Goal: Task Accomplishment & Management: Manage account settings

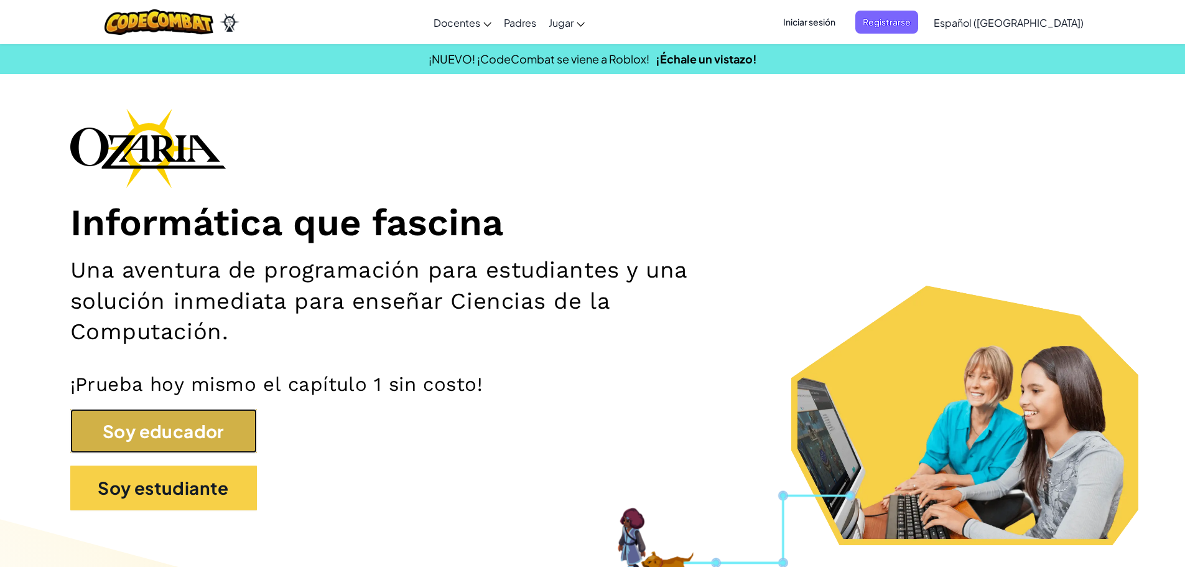
click at [226, 450] on button "Soy educador" at bounding box center [163, 431] width 187 height 45
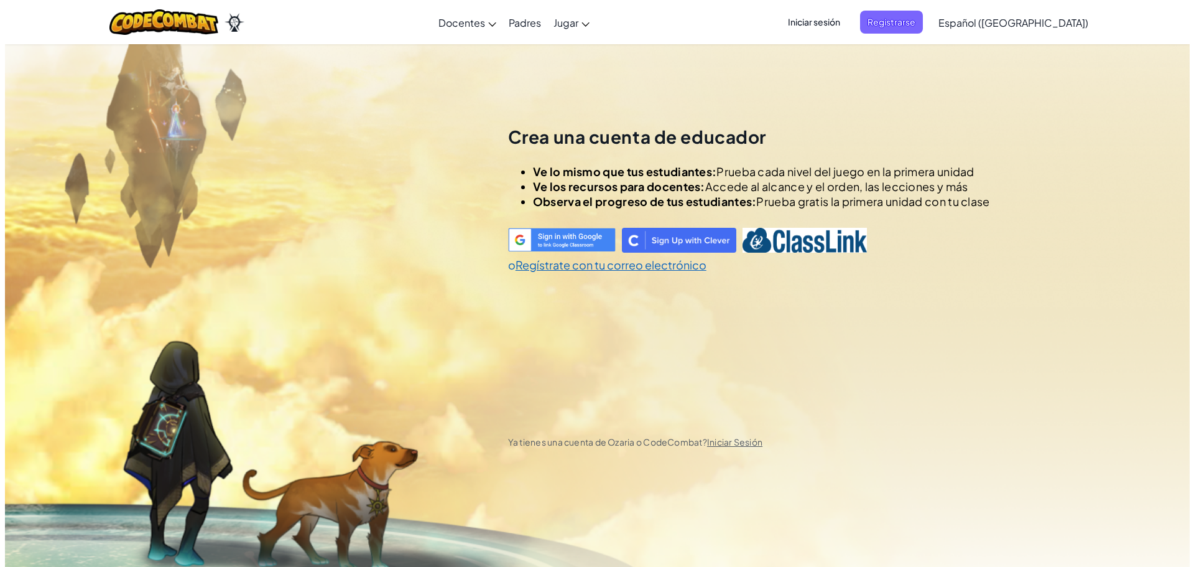
scroll to position [44, 0]
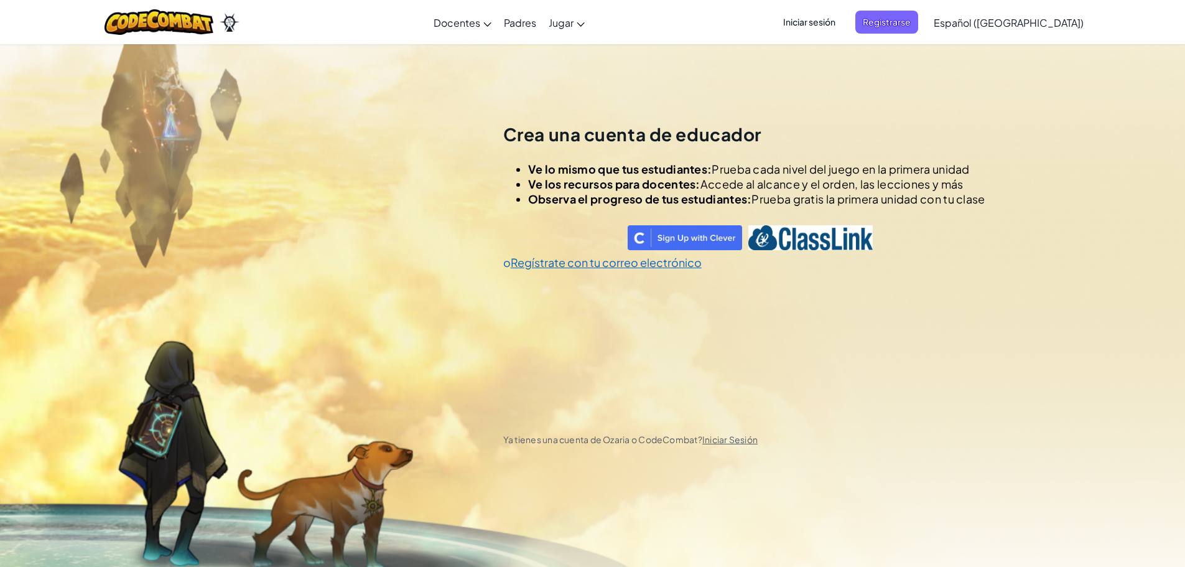
click at [830, 29] on span "Iniciar sesión" at bounding box center [809, 22] width 67 height 23
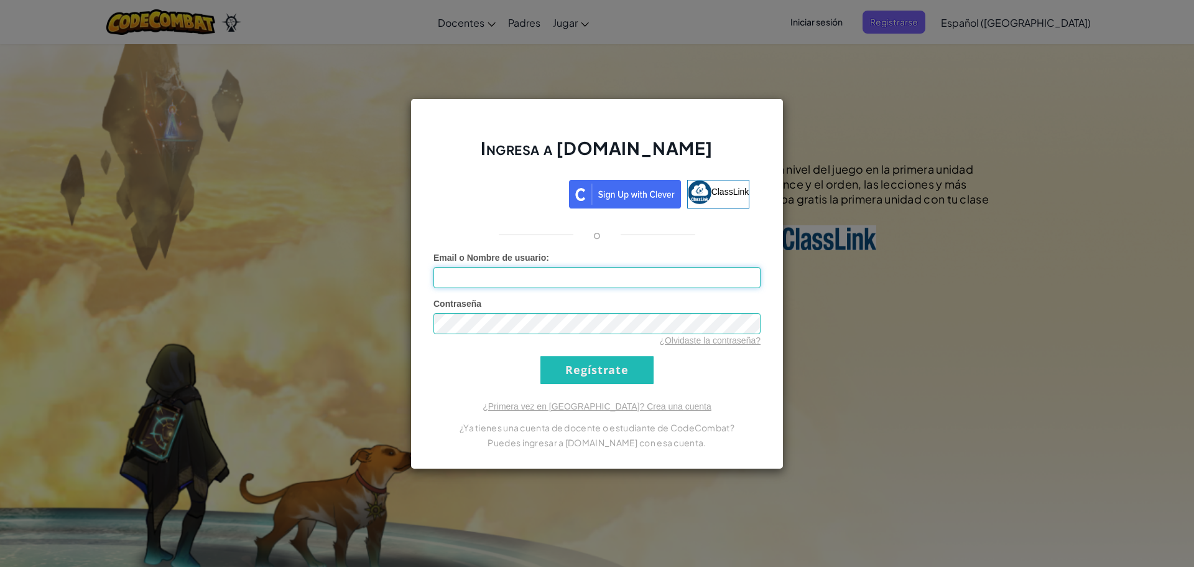
click at [528, 273] on input "Email o Nombre de usuario :" at bounding box center [597, 277] width 327 height 21
type input "IngBueno:[EMAIL_ADDRESS][DOMAIN_NAME]"
click at [530, 315] on div "Contraseña ¿Olvidaste la contraseña?" at bounding box center [597, 321] width 327 height 49
click at [624, 372] on input "Regístrate" at bounding box center [597, 370] width 113 height 28
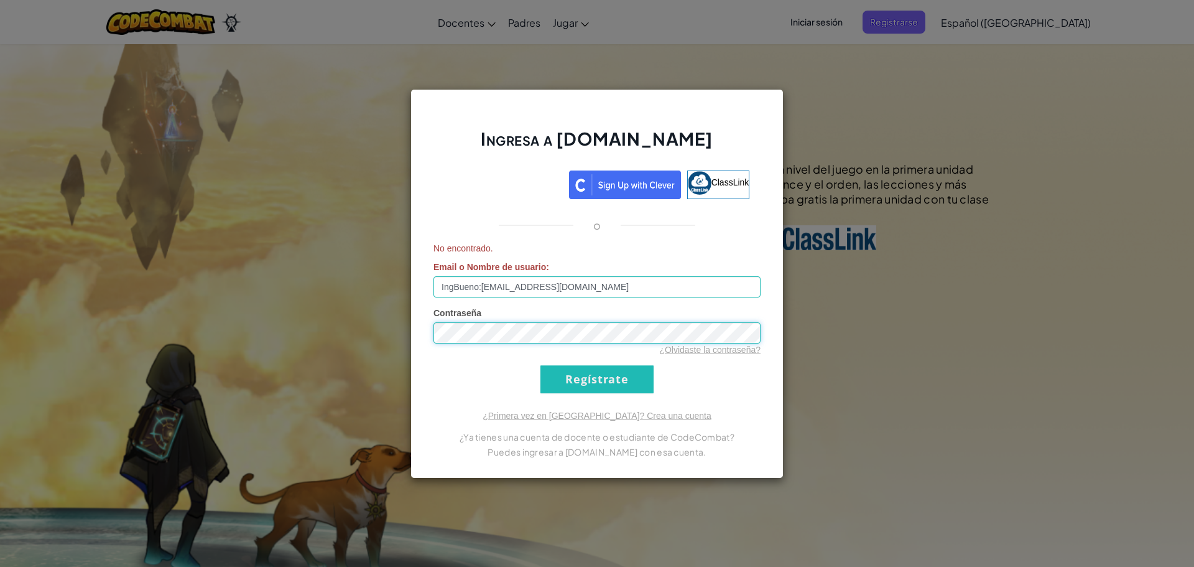
click at [429, 320] on div "Ingresa a [DOMAIN_NAME] ClassLink o No encontrado. Email o Nombre de usuario : …" at bounding box center [597, 283] width 373 height 389
